Goal: Task Accomplishment & Management: Manage account settings

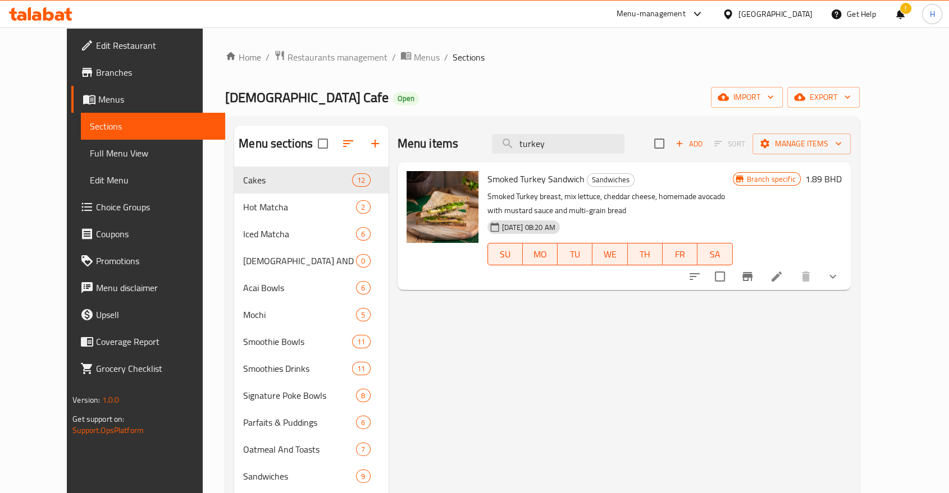
drag, startPoint x: 609, startPoint y: 402, endPoint x: 800, endPoint y: 493, distance: 211.9
click at [609, 402] on div "Menu items turkey Add Sort Manage items Smoked Turkey Sandwich Sandwiches Smoke…" at bounding box center [619, 458] width 462 height 665
click at [401, 53] on icon "breadcrumb" at bounding box center [406, 56] width 10 height 8
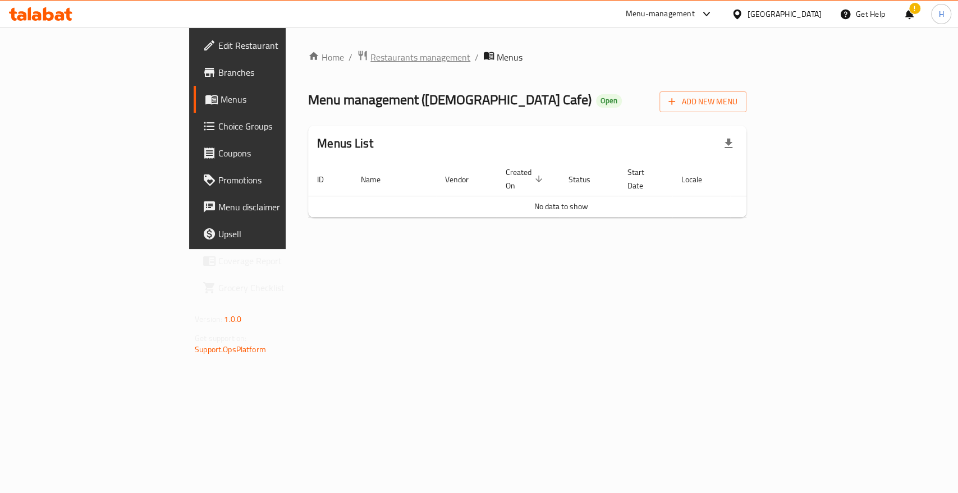
click at [371, 56] on span "Restaurants management" at bounding box center [421, 57] width 100 height 13
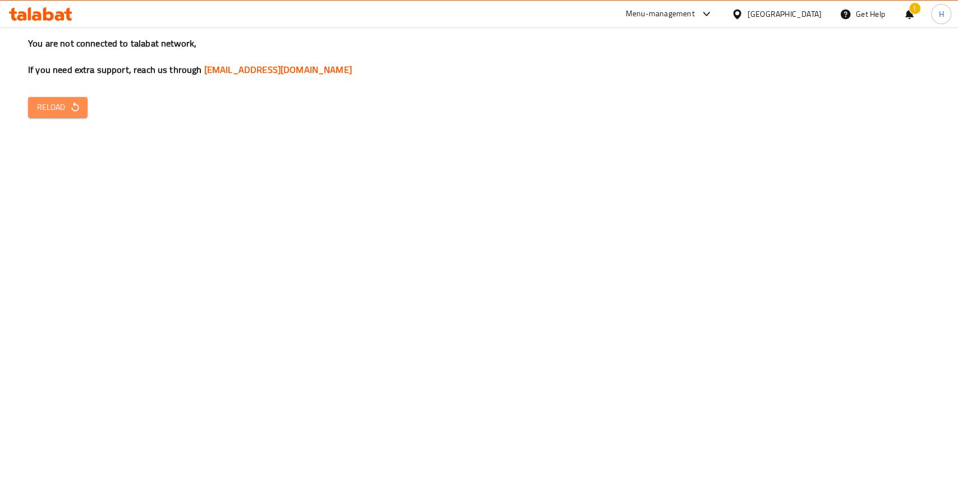
click at [60, 108] on span "Reload" at bounding box center [58, 107] width 42 height 14
click at [52, 109] on span "Reload" at bounding box center [58, 107] width 42 height 14
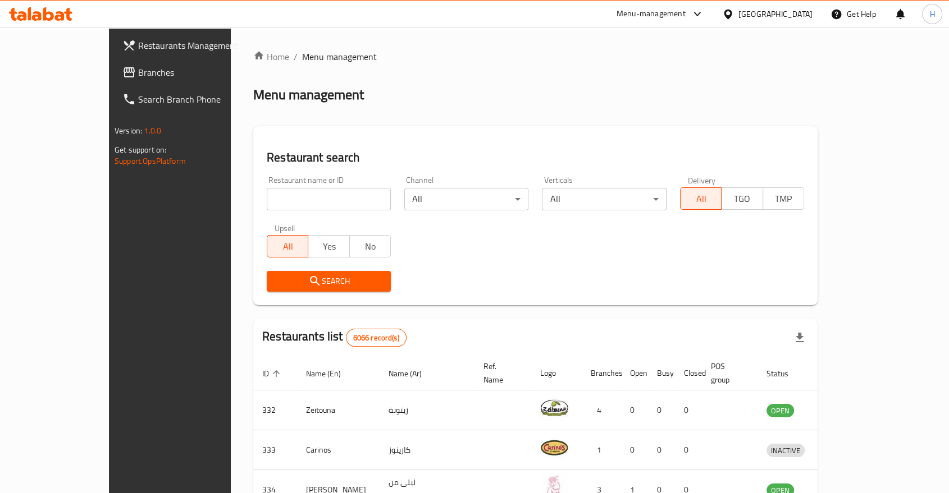
click at [277, 194] on input "search" at bounding box center [329, 199] width 124 height 22
type input "crumbles"
click button "Search" at bounding box center [329, 281] width 124 height 21
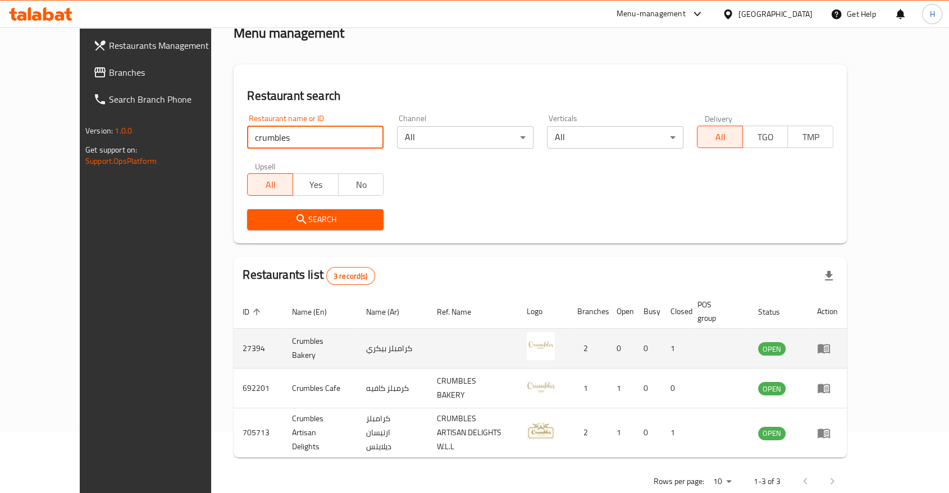
scroll to position [63, 0]
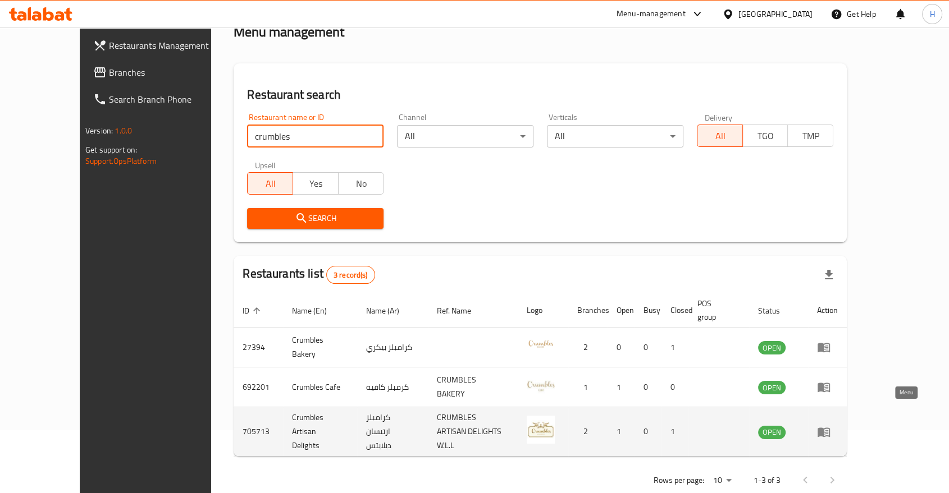
click at [830, 428] on icon "enhanced table" at bounding box center [823, 433] width 12 height 10
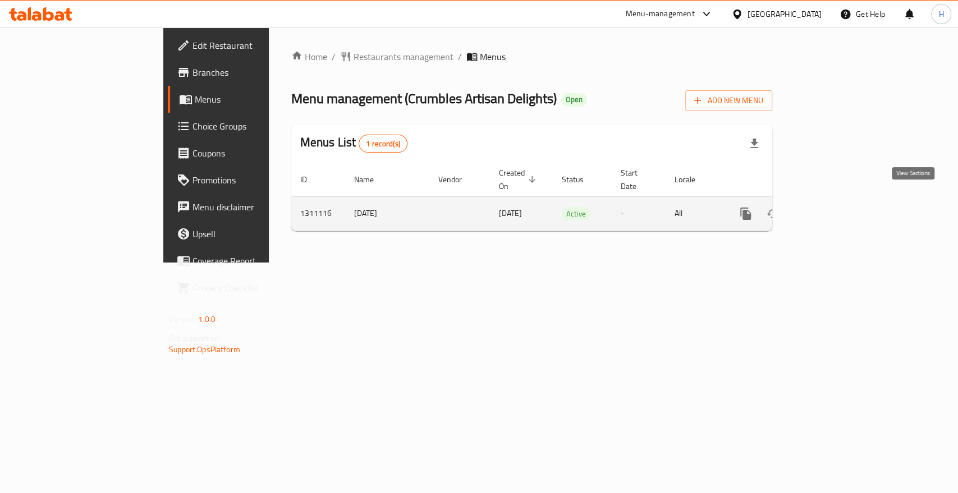
click at [834, 207] on icon "enhanced table" at bounding box center [826, 213] width 13 height 13
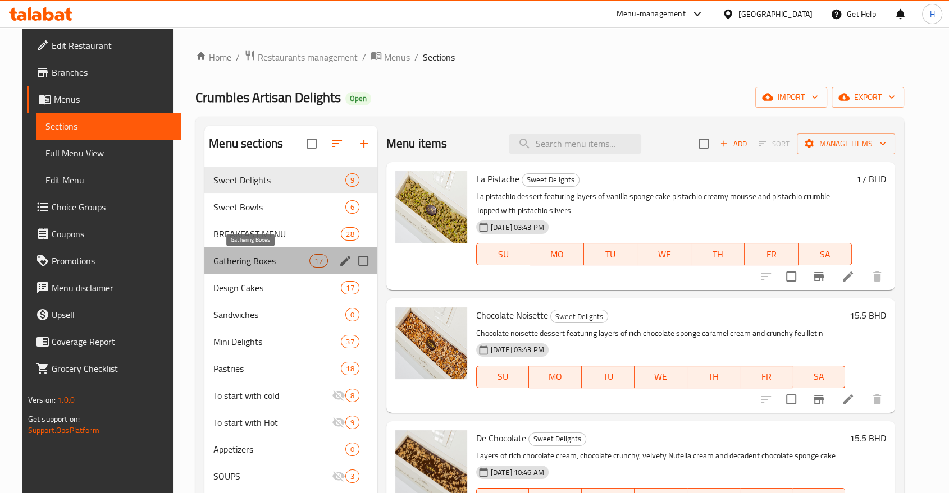
click at [213, 263] on span "Gathering Boxes" at bounding box center [261, 260] width 96 height 13
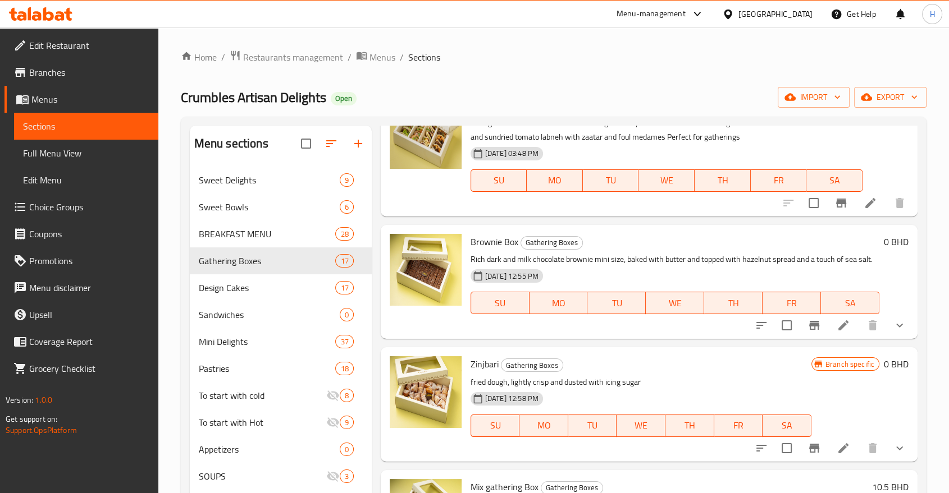
scroll to position [249, 0]
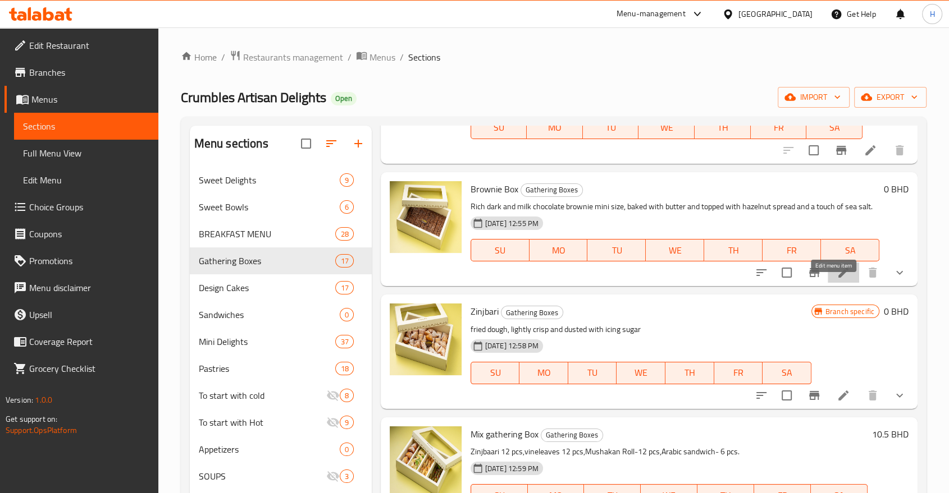
click at [838, 278] on icon at bounding box center [843, 273] width 10 height 10
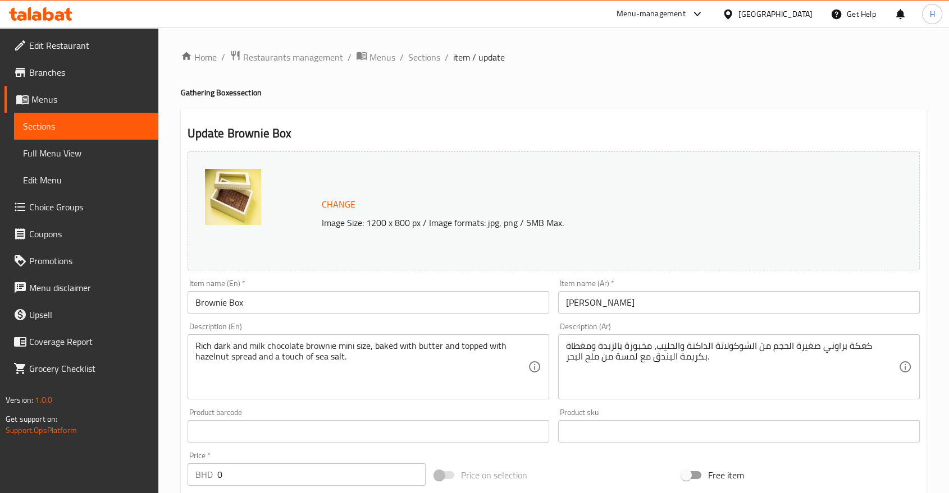
click at [267, 298] on input "Brownie Box" at bounding box center [369, 302] width 362 height 22
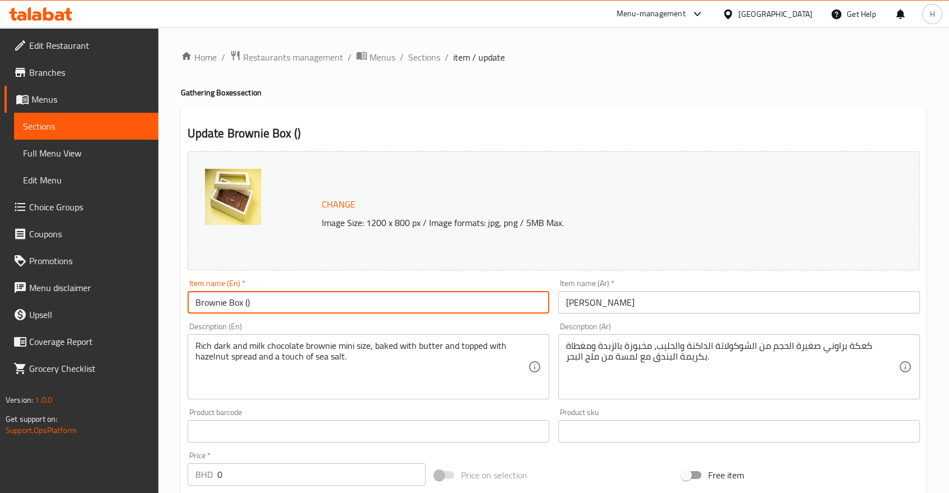
paste input "Brownie Al Anood"
drag, startPoint x: 281, startPoint y: 300, endPoint x: 247, endPoint y: 302, distance: 33.8
click at [247, 302] on input "Brownie Box (Brownie Al Anood )" at bounding box center [369, 302] width 362 height 22
click at [283, 300] on input "Brownie Box (Al Anood )" at bounding box center [369, 302] width 362 height 22
drag, startPoint x: 292, startPoint y: 304, endPoint x: 244, endPoint y: 303, distance: 48.9
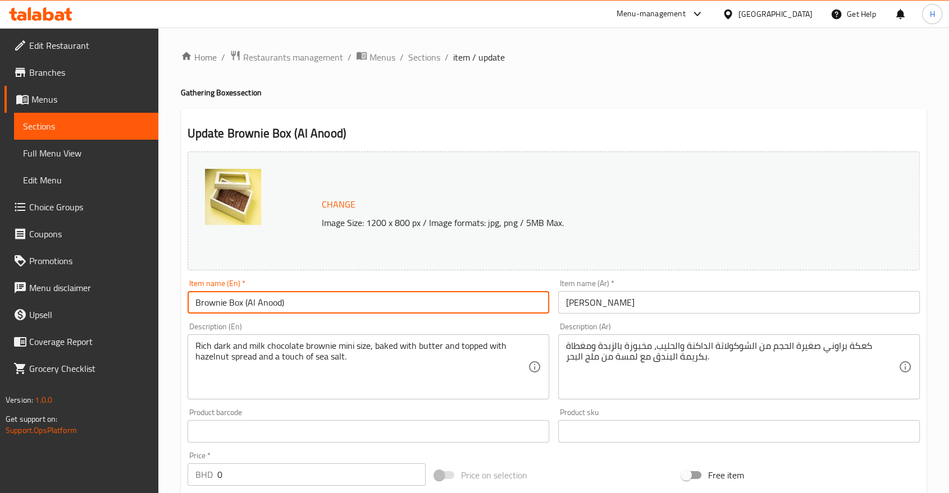
click at [244, 303] on input "Brownie Box (Al Anood)" at bounding box center [369, 302] width 362 height 22
type input "Brownie Box (Al Anood)"
click at [584, 300] on input "[PERSON_NAME]" at bounding box center [739, 302] width 362 height 22
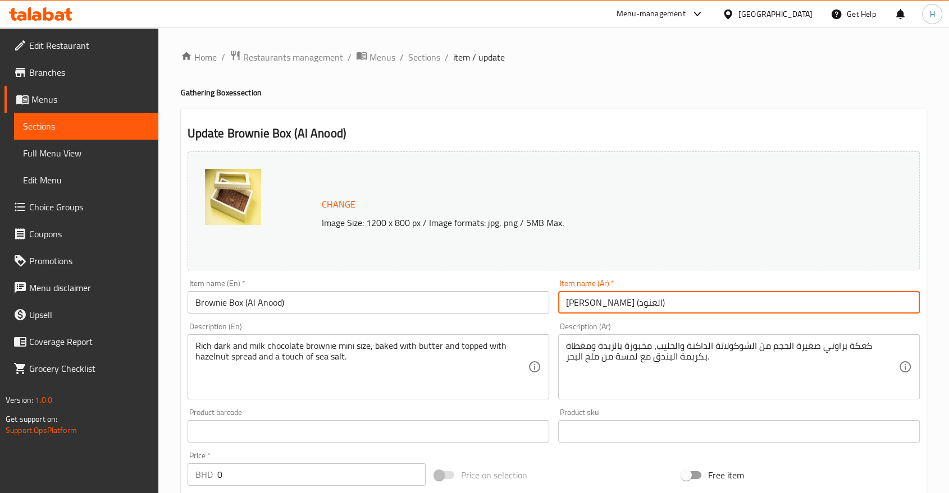
type input "[PERSON_NAME] (العنود)"
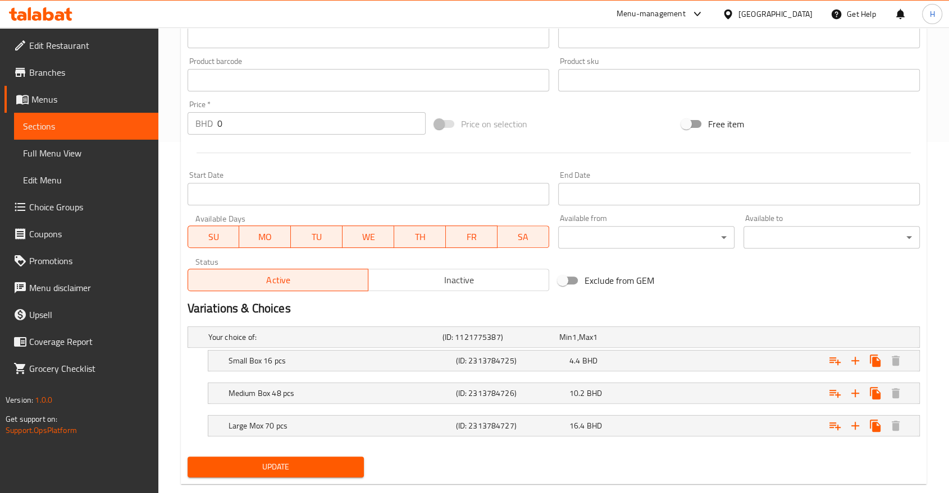
scroll to position [373, 0]
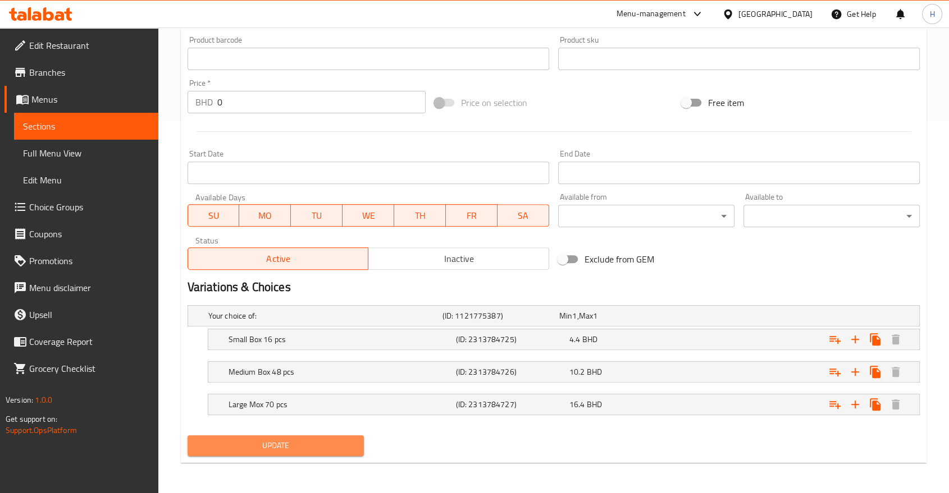
click at [304, 444] on span "Update" at bounding box center [275, 446] width 158 height 14
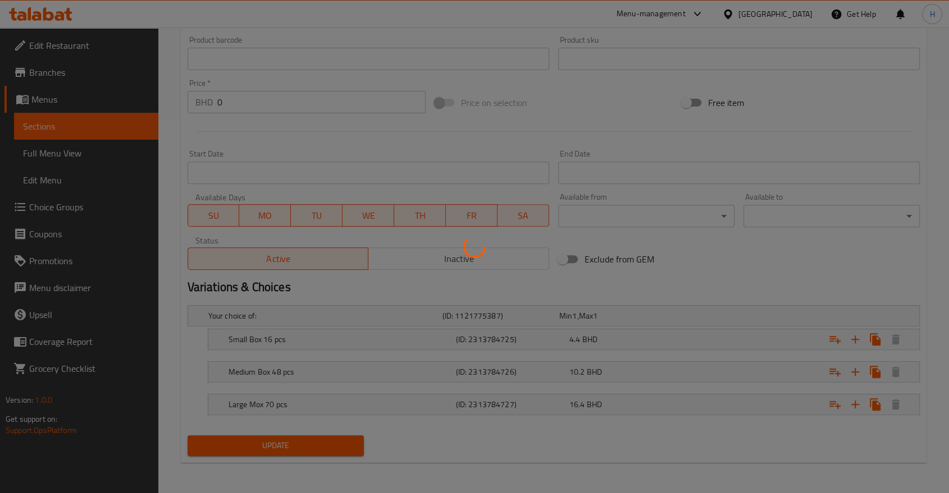
scroll to position [0, 0]
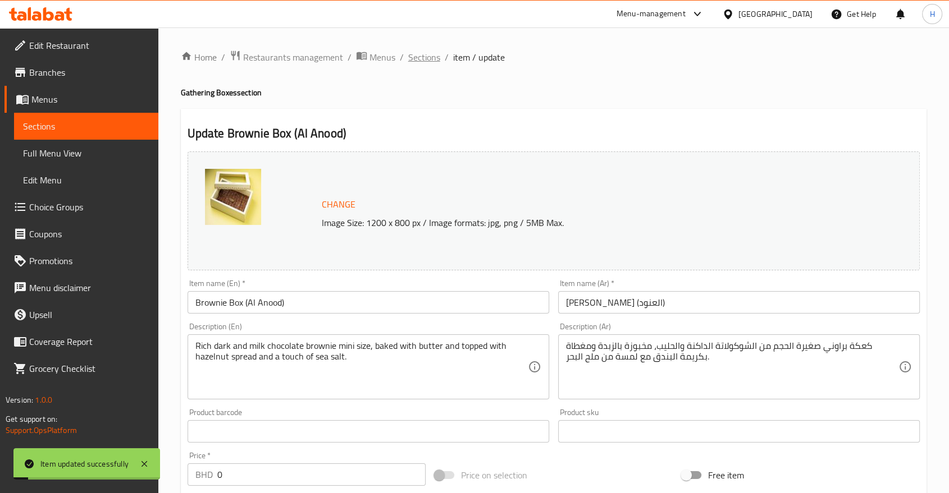
click at [415, 57] on span "Sections" at bounding box center [424, 57] width 32 height 13
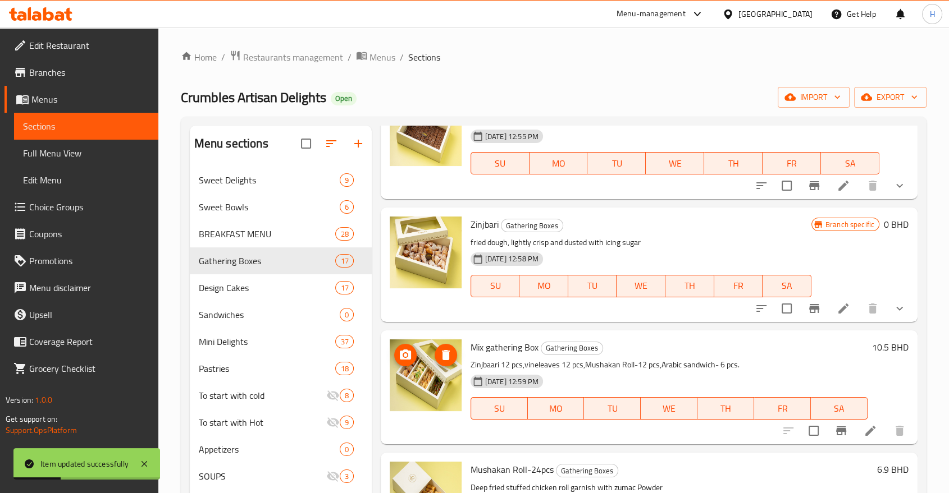
scroll to position [374, 0]
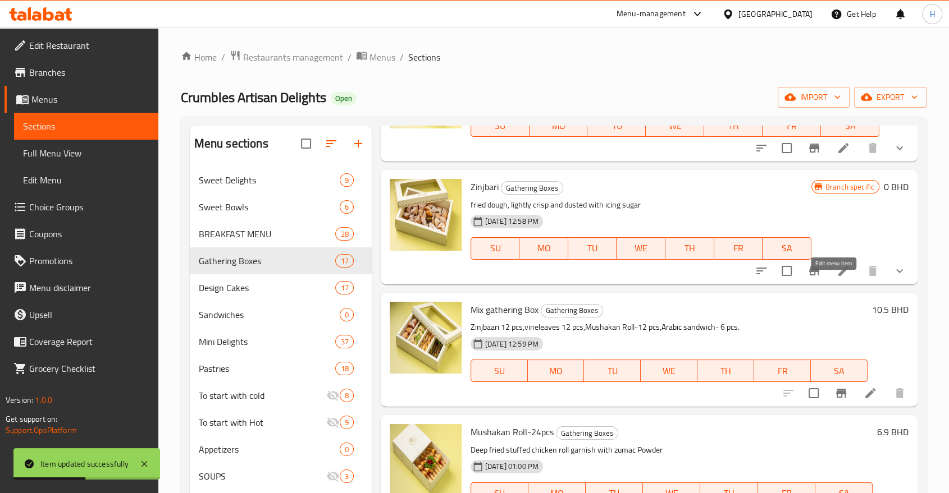
click at [837, 278] on icon at bounding box center [843, 270] width 13 height 13
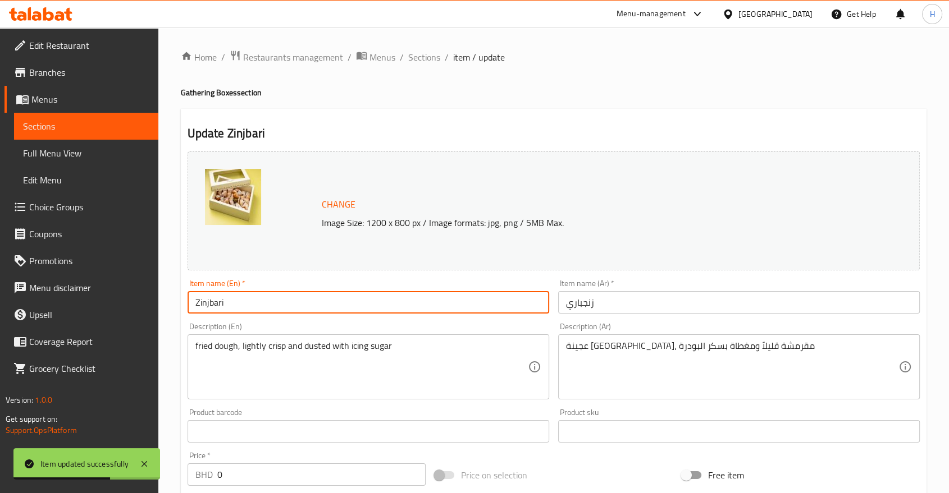
click at [257, 303] on input "Zinjbari" at bounding box center [369, 302] width 362 height 22
click at [239, 300] on input "Zinjbari" at bounding box center [369, 302] width 362 height 22
paste input "Al Anood"
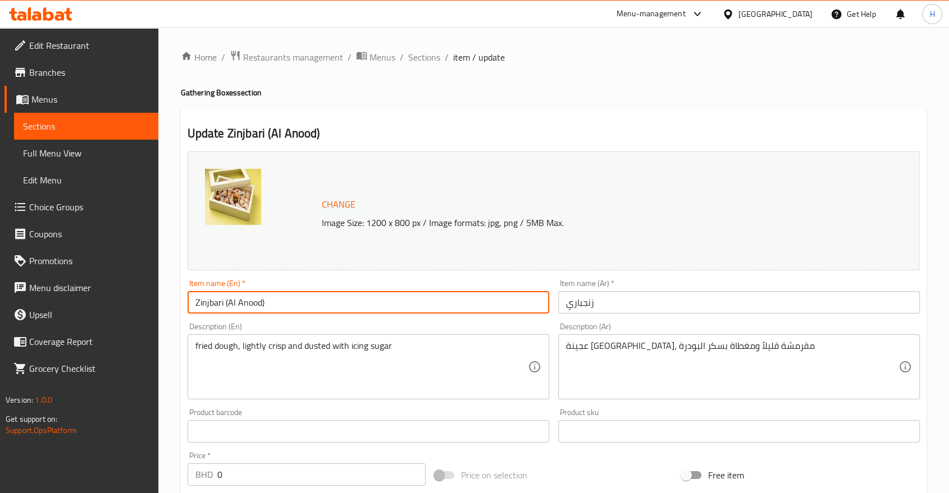
type input "Zinjbari (Al Anood)"
click at [595, 300] on input "زنجباري" at bounding box center [739, 302] width 362 height 22
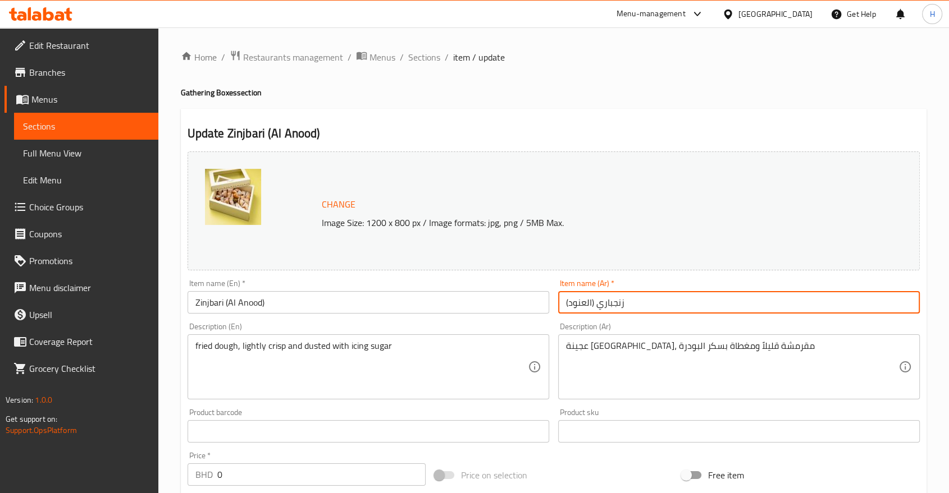
type input "زنجباري (العنود)"
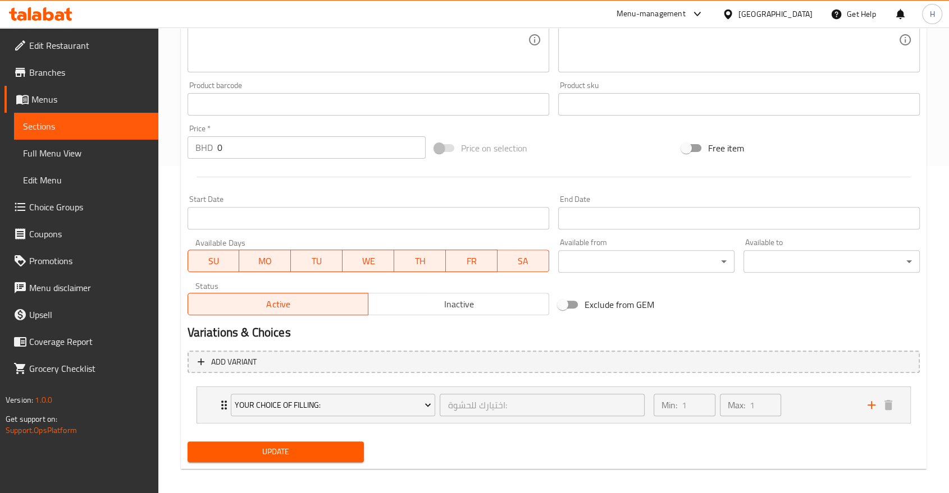
scroll to position [334, 0]
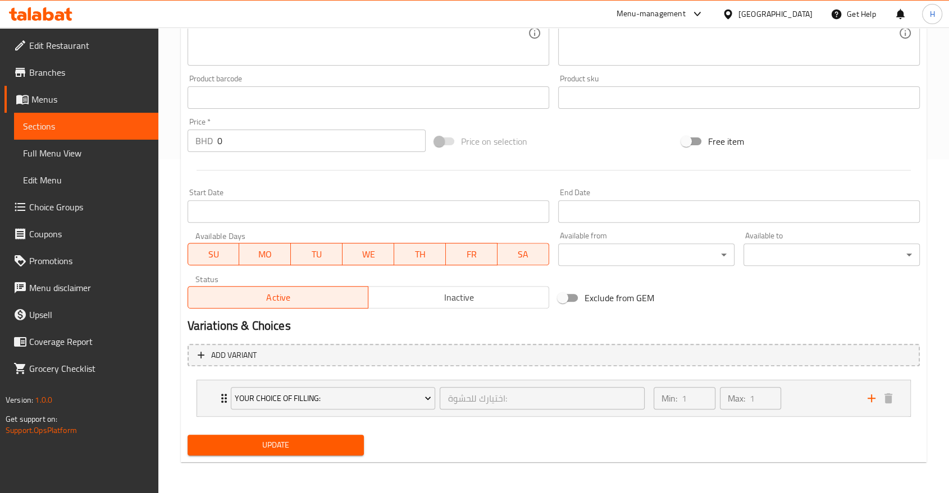
click at [292, 452] on button "Update" at bounding box center [276, 445] width 176 height 21
click at [221, 388] on div "Your choice of filling: اختيارك للحشوة: ​ Min: 1 ​ Max: 1 ​" at bounding box center [556, 399] width 679 height 36
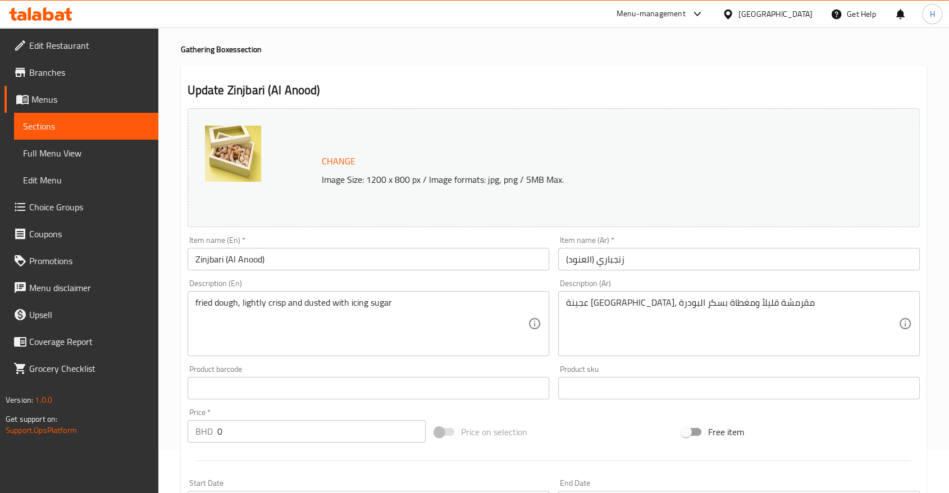
scroll to position [0, 0]
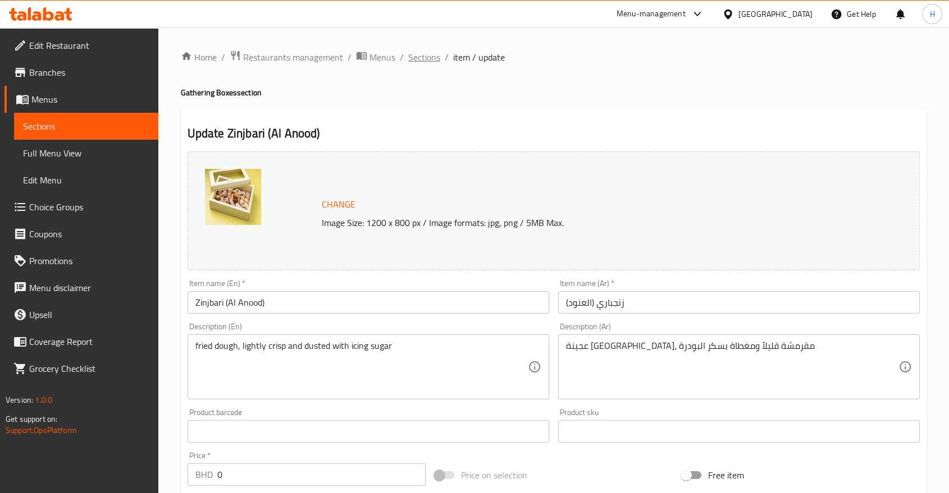
click at [415, 60] on span "Sections" at bounding box center [424, 57] width 32 height 13
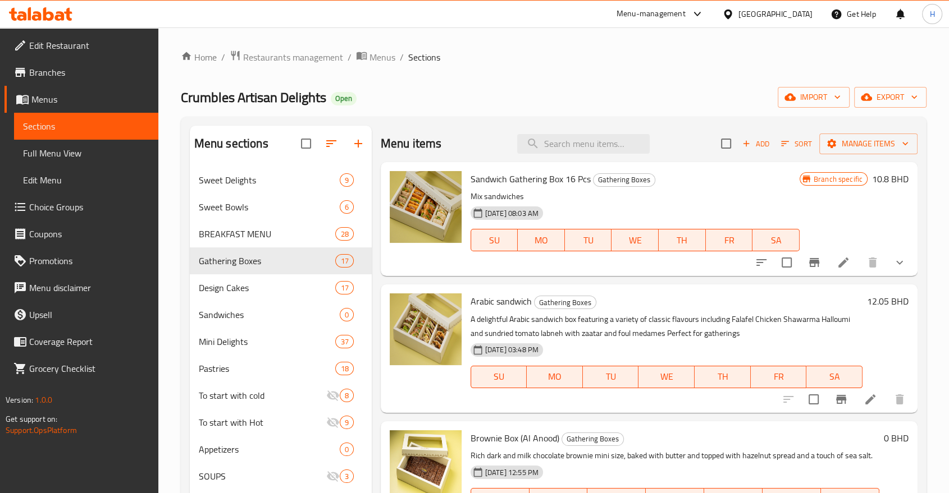
scroll to position [249, 0]
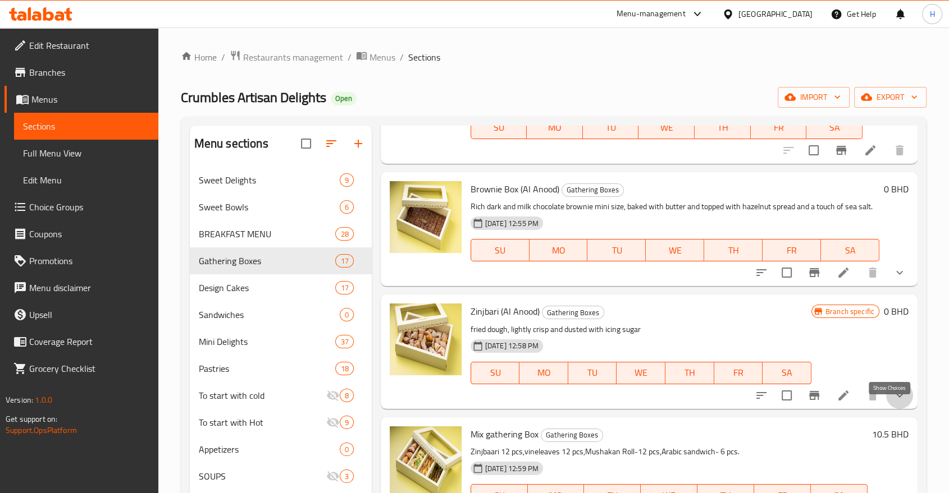
click at [893, 403] on icon "show more" at bounding box center [899, 395] width 13 height 13
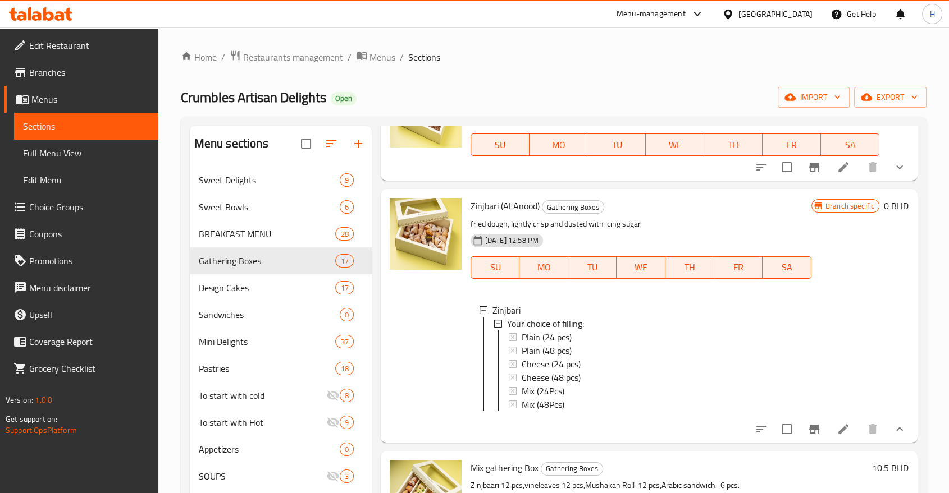
scroll to position [374, 0]
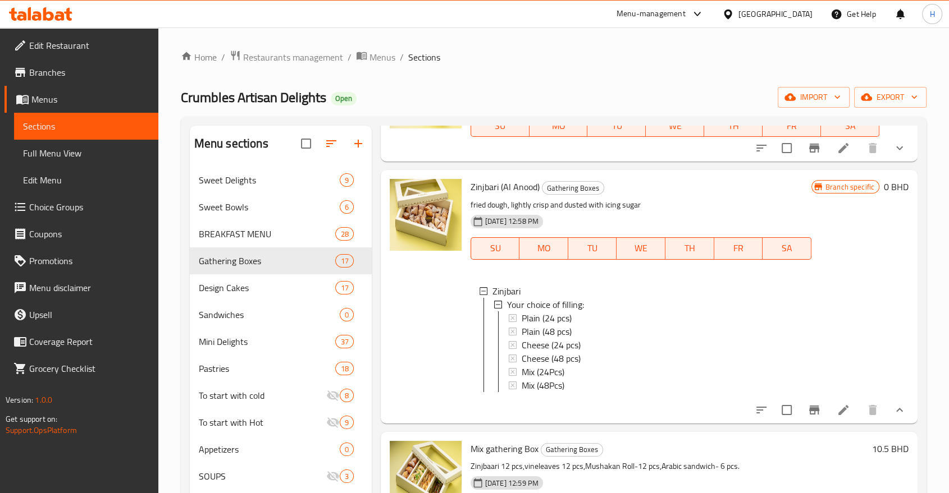
click at [809, 415] on icon "Branch-specific-item" at bounding box center [814, 410] width 10 height 9
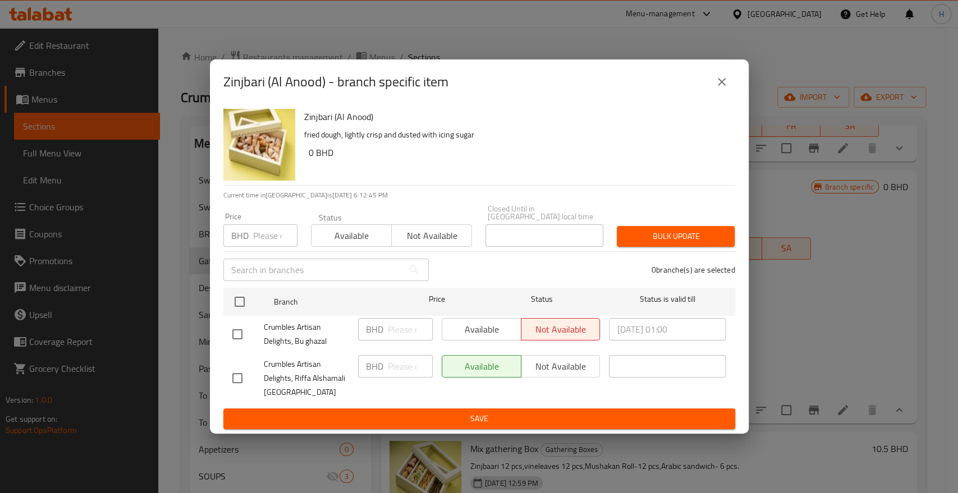
click at [728, 81] on icon "close" at bounding box center [721, 81] width 13 height 13
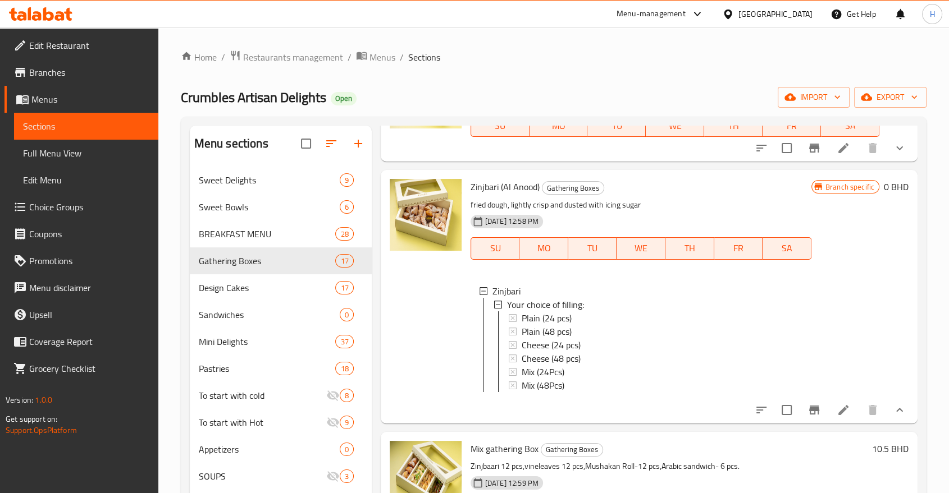
scroll to position [249, 0]
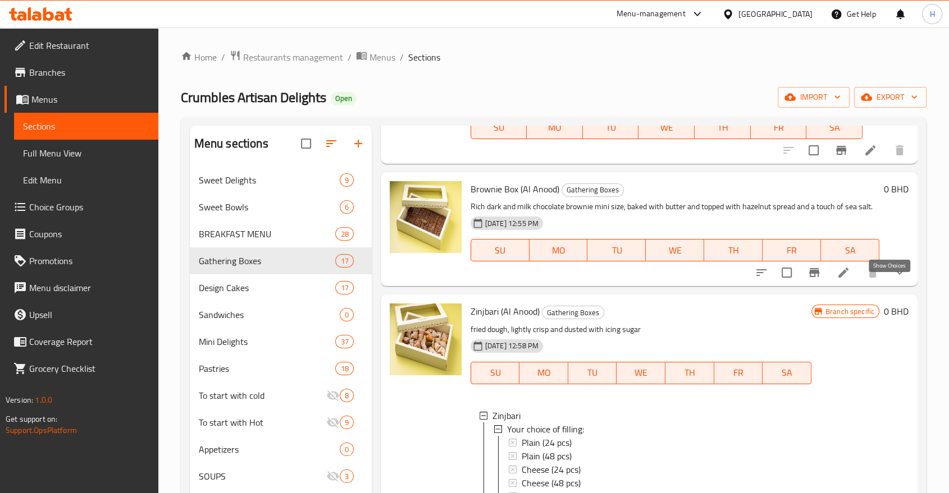
click at [896, 275] on icon "show more" at bounding box center [899, 273] width 7 height 4
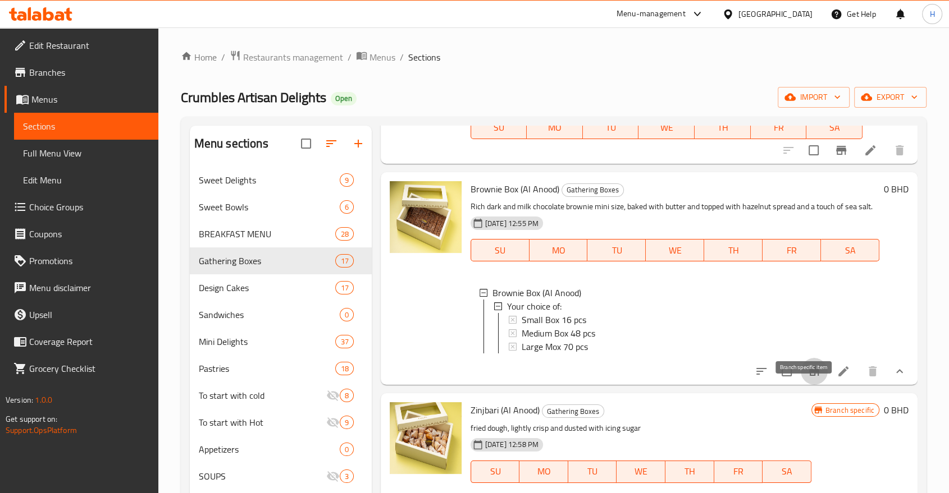
click at [807, 378] on icon "Branch-specific-item" at bounding box center [813, 371] width 13 height 13
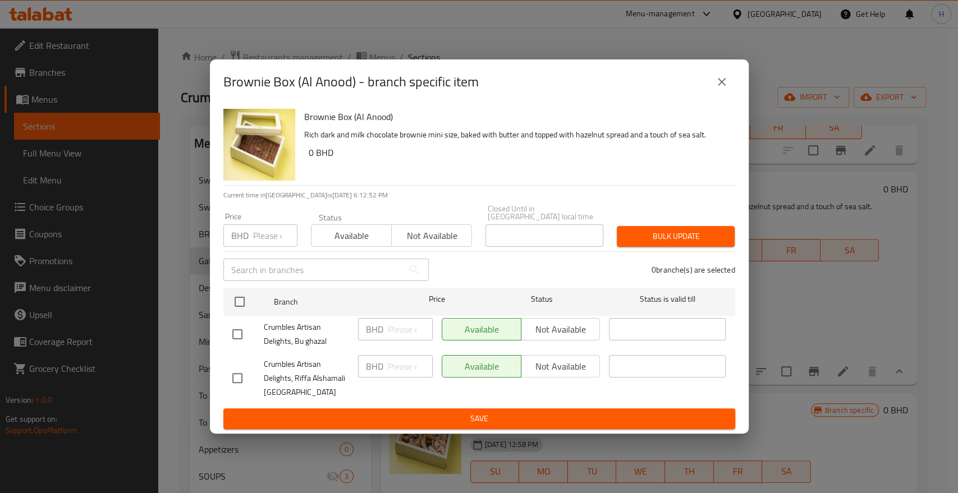
click at [724, 83] on icon "close" at bounding box center [722, 82] width 8 height 8
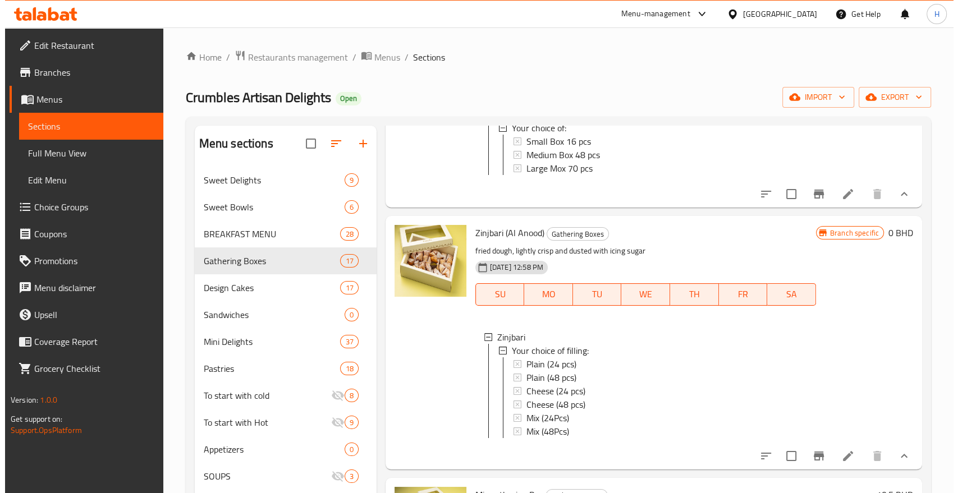
scroll to position [436, 0]
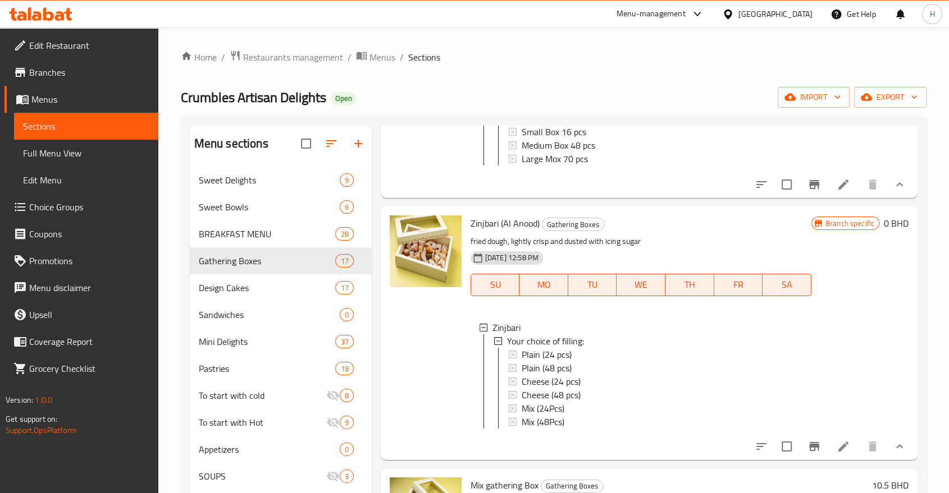
click at [807, 454] on icon "Branch-specific-item" at bounding box center [813, 446] width 13 height 13
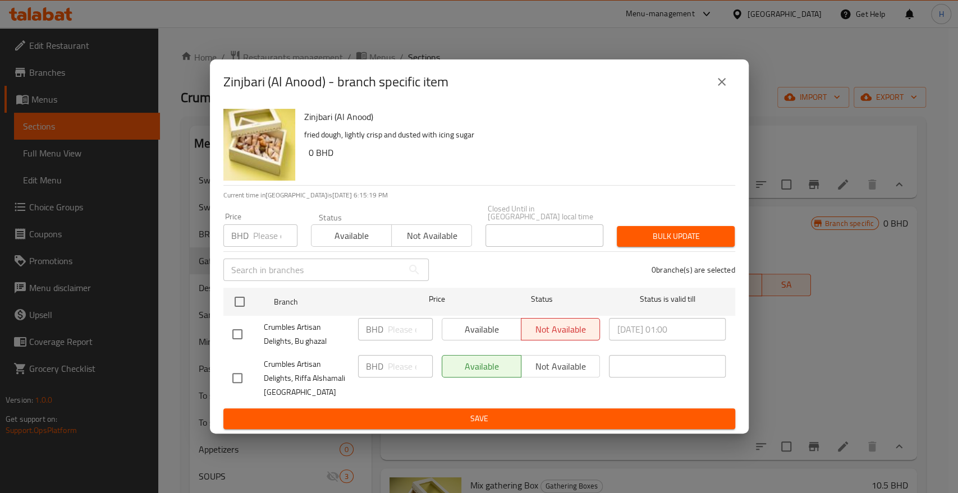
click at [190, 60] on div "Zinjbari (Al Anood) - branch specific item Zinjbari (Al Anood) fried dough, lig…" at bounding box center [479, 246] width 958 height 493
click at [733, 88] on button "close" at bounding box center [722, 81] width 27 height 27
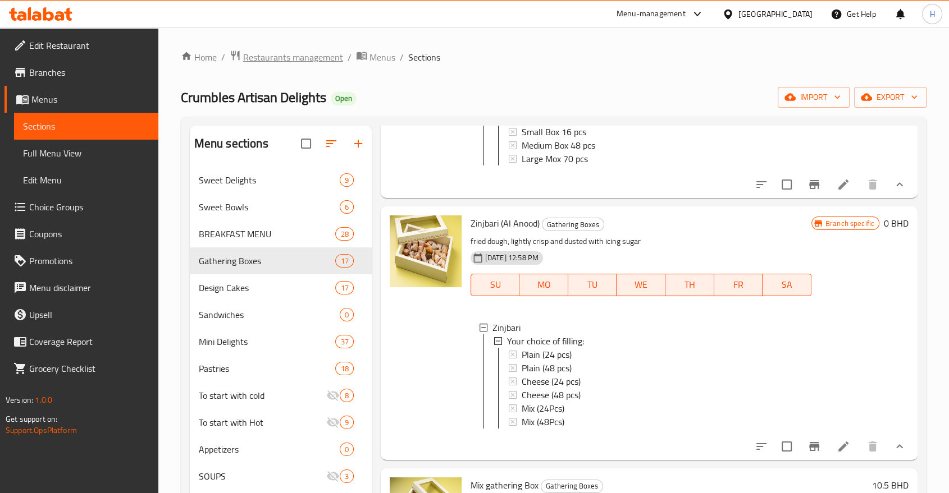
click at [289, 60] on span "Restaurants management" at bounding box center [293, 57] width 100 height 13
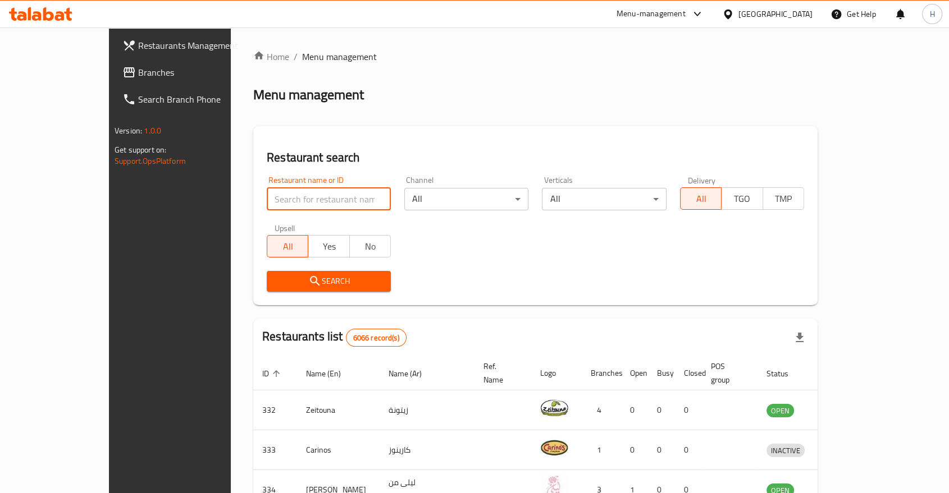
click at [267, 201] on input "search" at bounding box center [329, 199] width 124 height 22
type input "sugarize"
click button "Search" at bounding box center [329, 281] width 124 height 21
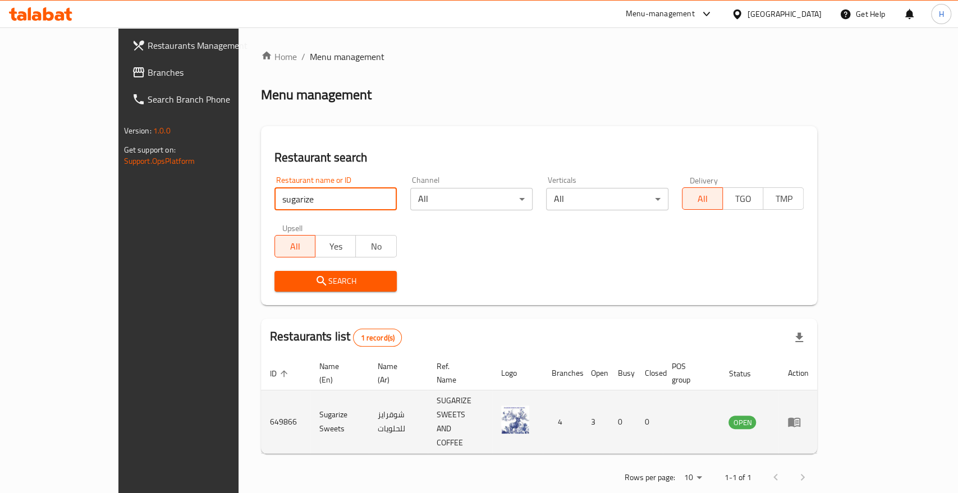
click at [801, 418] on icon "enhanced table" at bounding box center [794, 423] width 12 height 10
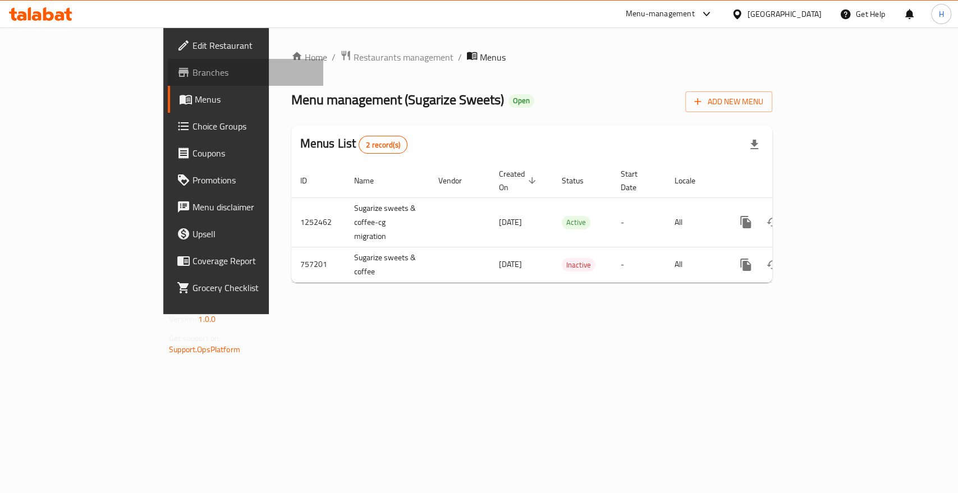
click at [193, 77] on span "Branches" at bounding box center [254, 72] width 122 height 13
